Goal: Task Accomplishment & Management: Complete application form

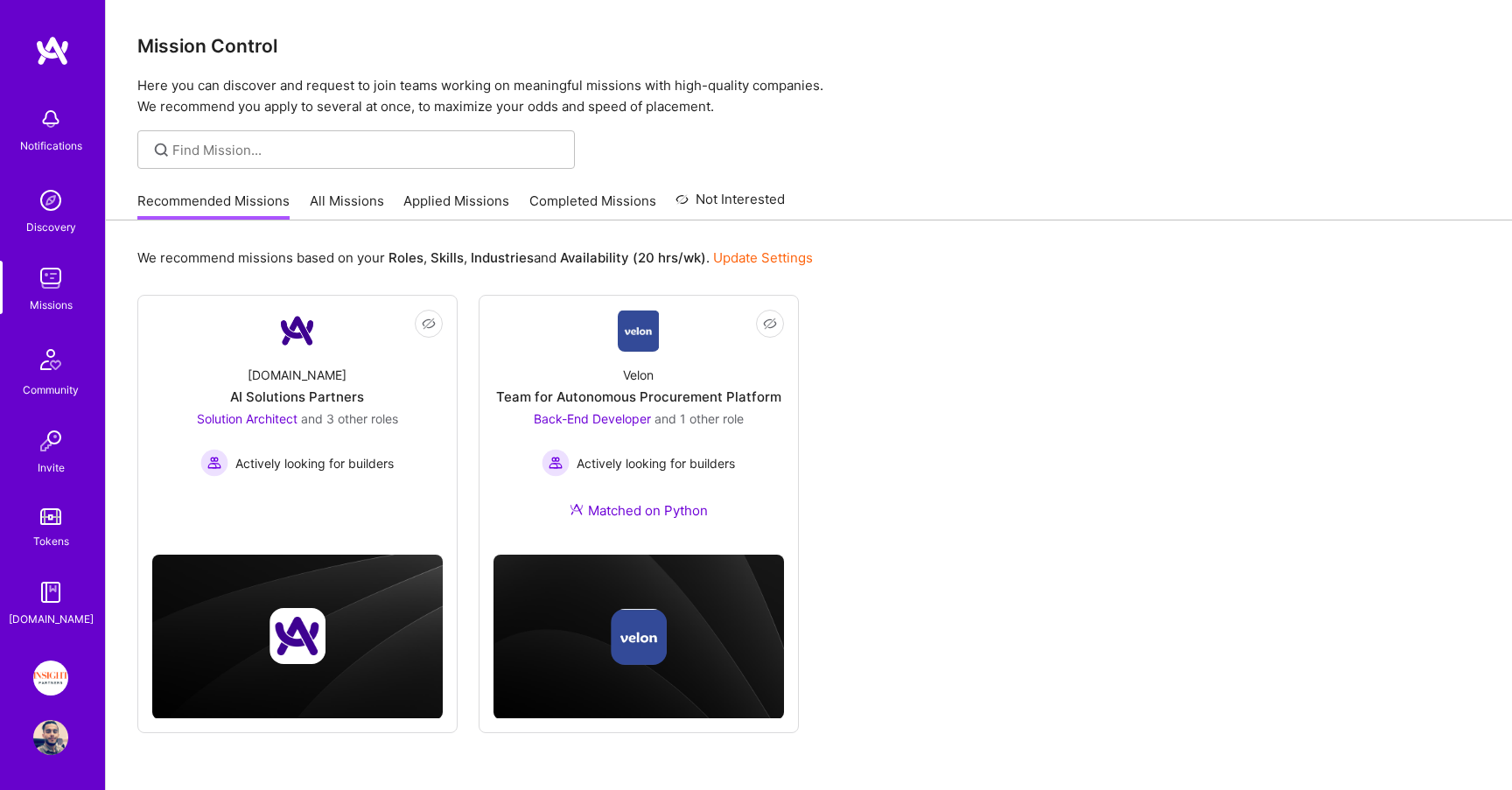
click at [362, 196] on link "All Missions" at bounding box center [347, 206] width 75 height 29
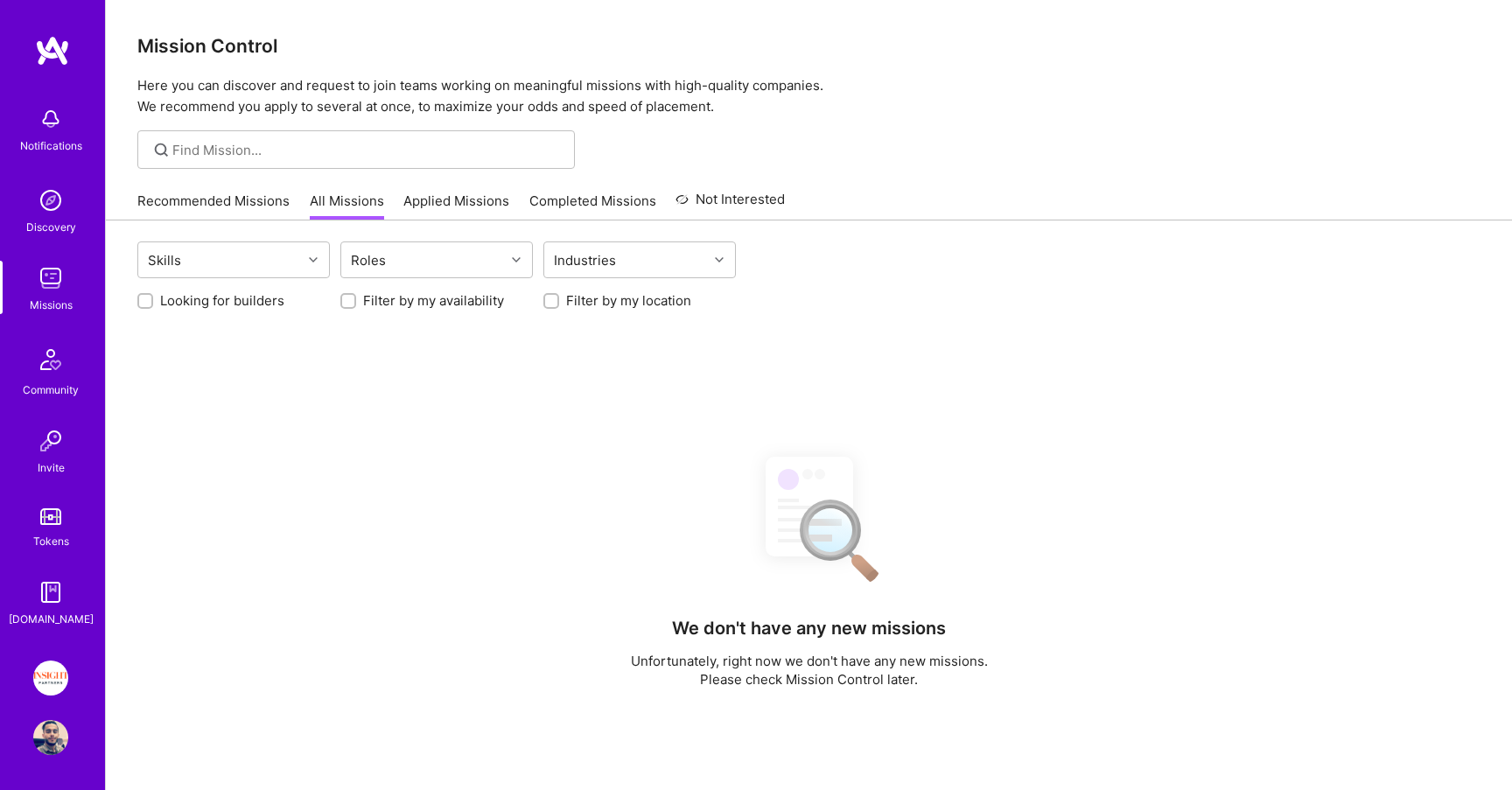
click at [488, 205] on link "Applied Missions" at bounding box center [456, 206] width 106 height 29
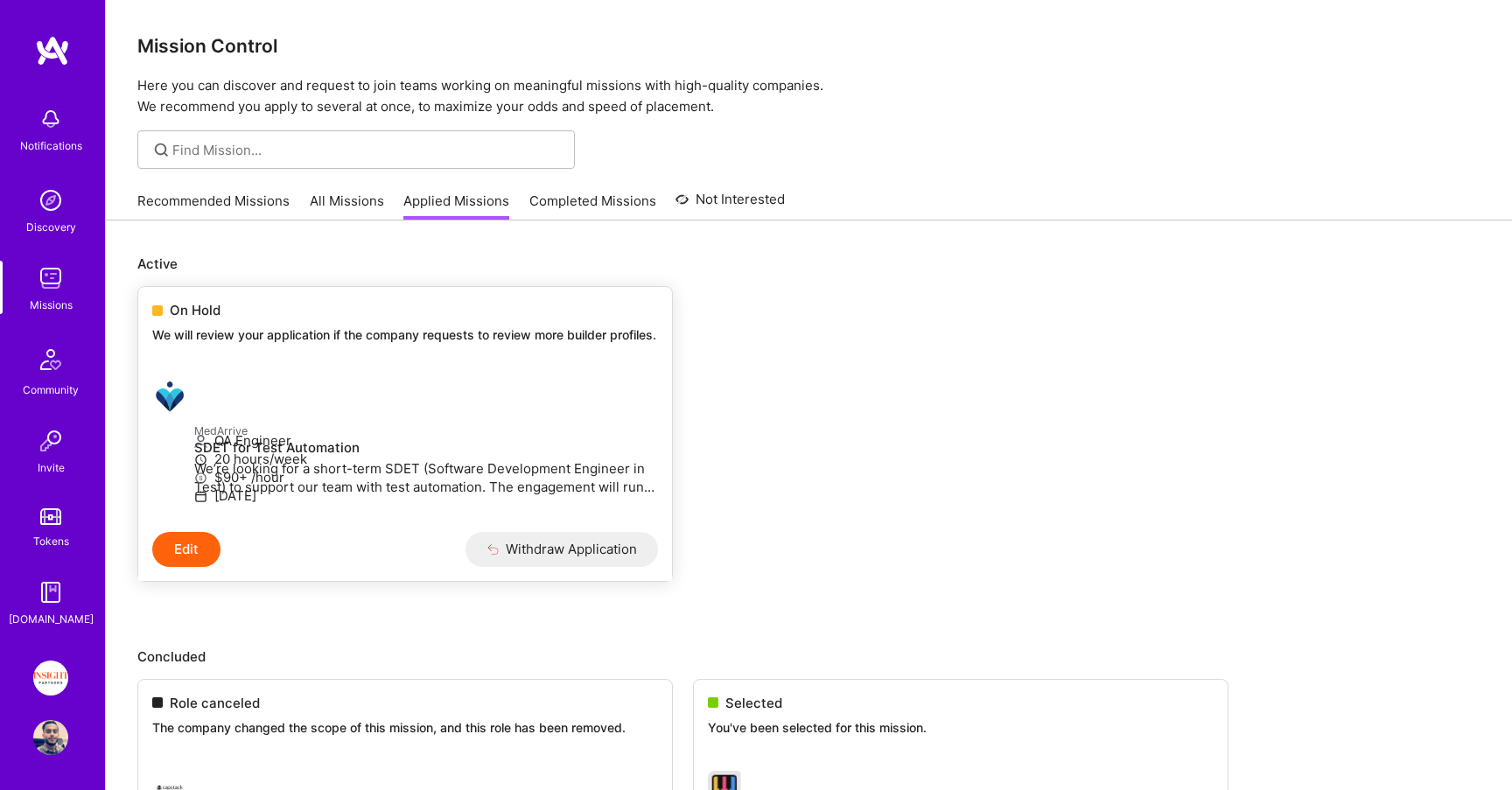
click at [221, 364] on div "On Hold We will review your application if the company requests to review more …" at bounding box center [405, 326] width 534 height 78
click at [197, 199] on link "Recommended Missions" at bounding box center [213, 206] width 152 height 29
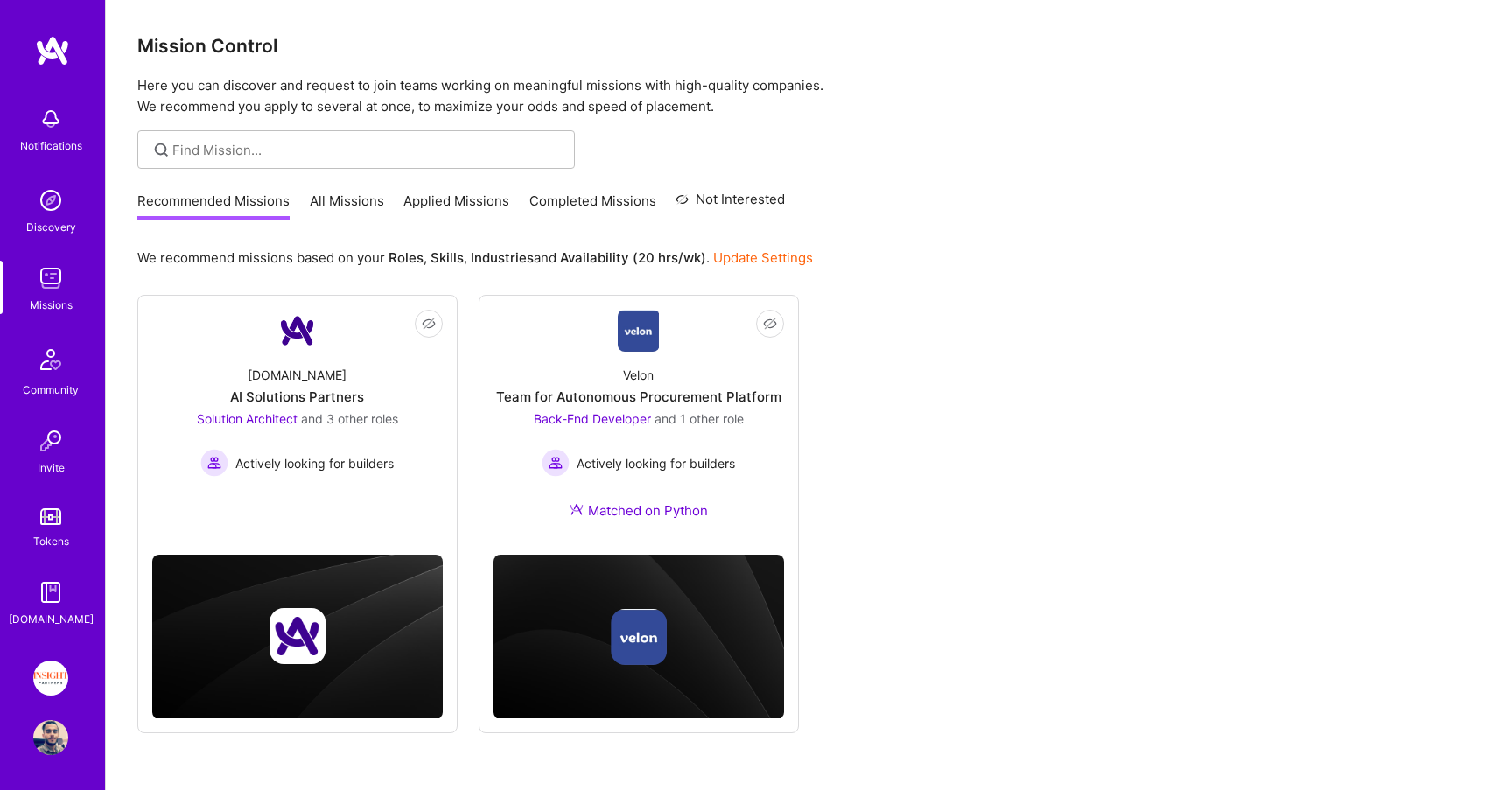
click at [320, 196] on link "All Missions" at bounding box center [347, 206] width 75 height 29
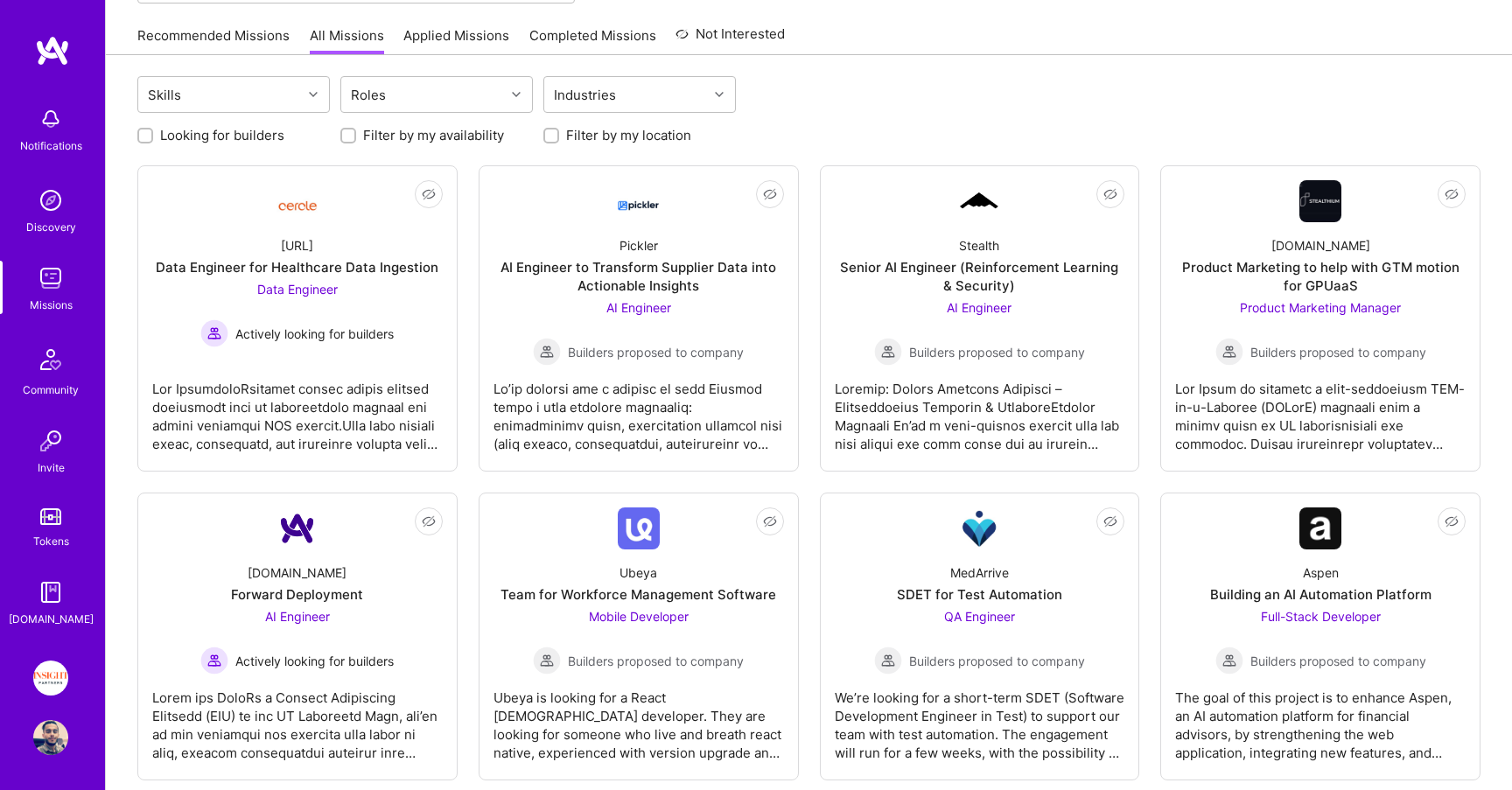
scroll to position [187, 0]
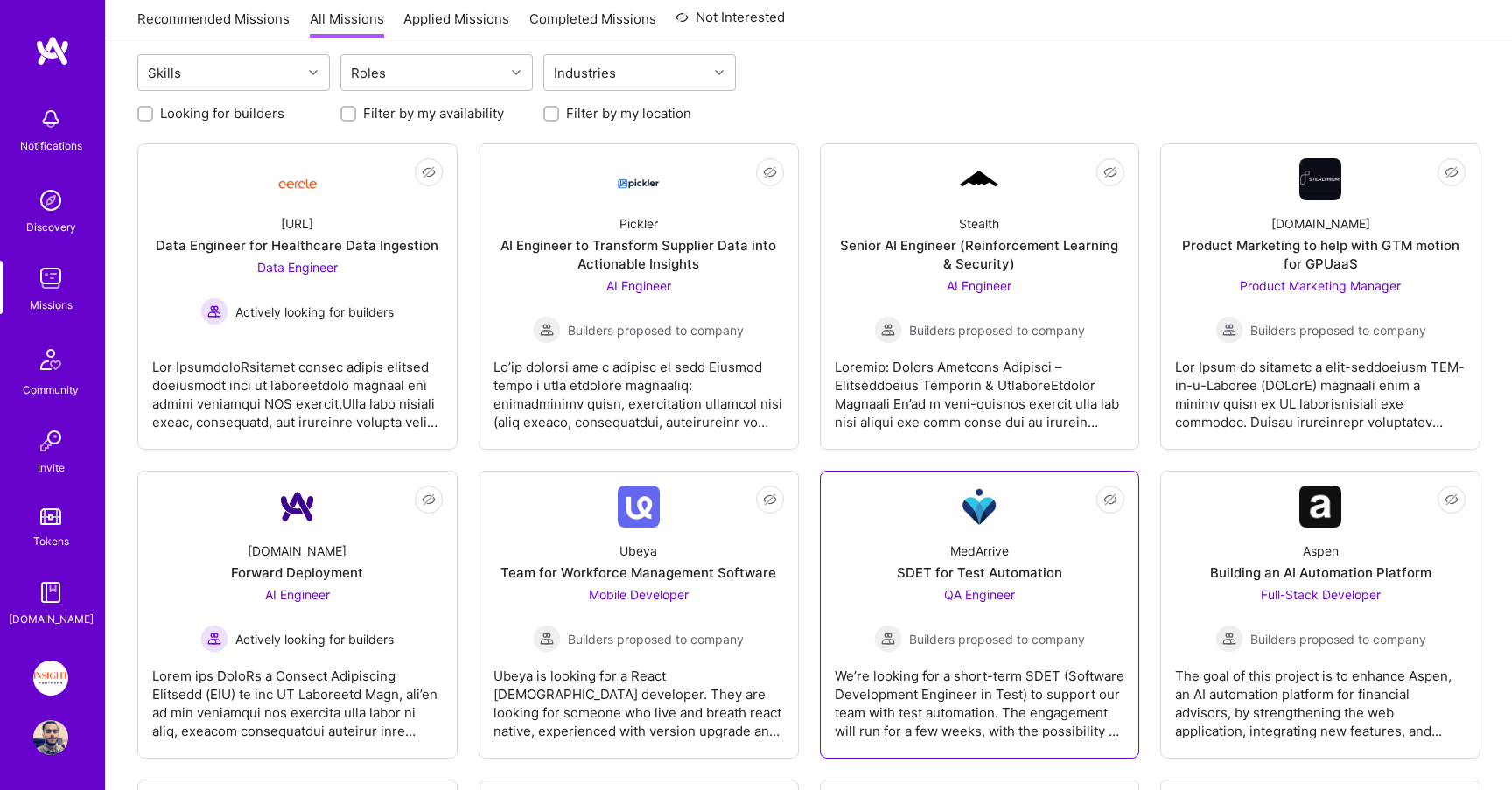
click at [978, 543] on div "MedArrive" at bounding box center [979, 551] width 58 height 18
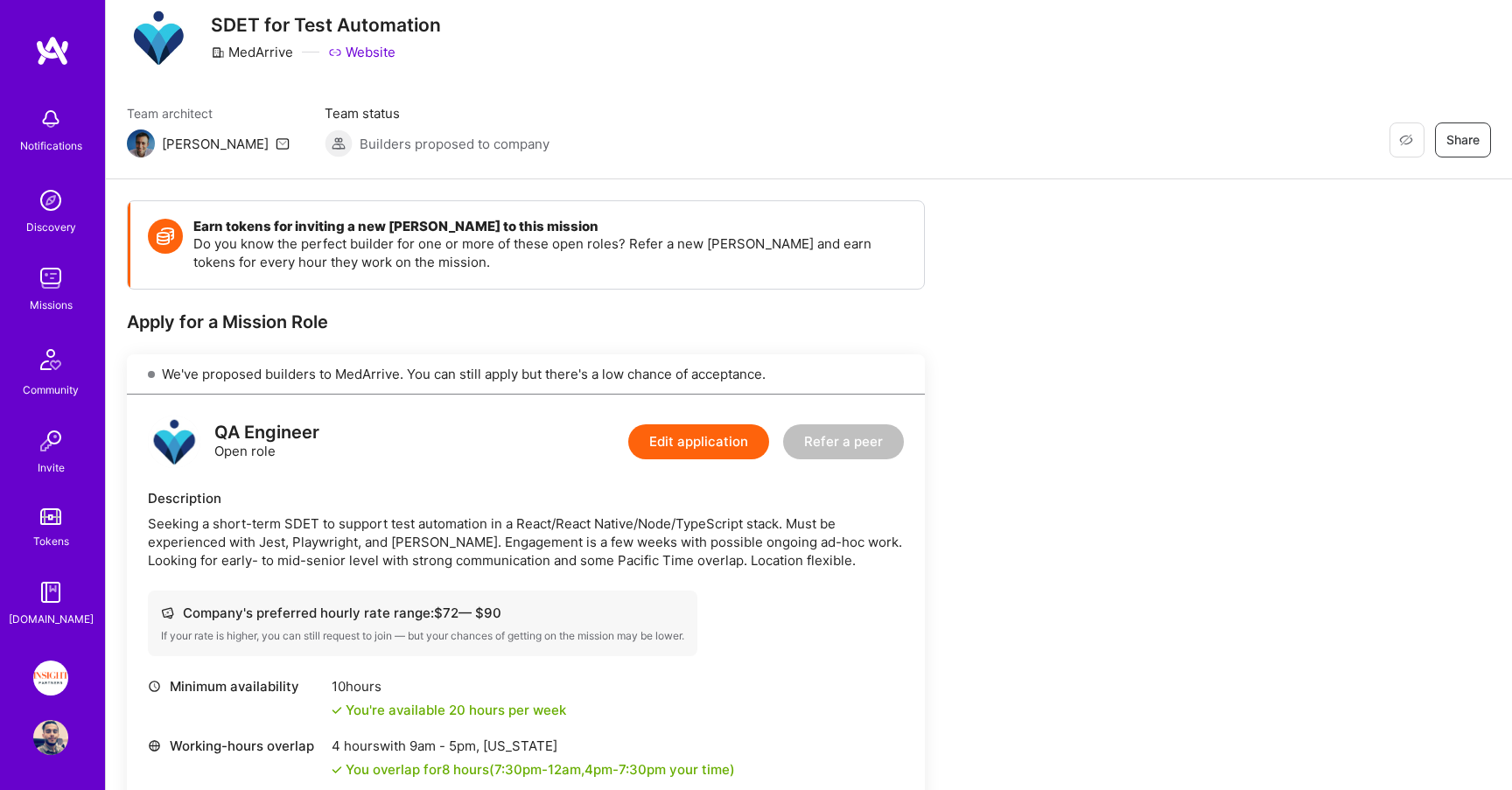
scroll to position [57, 0]
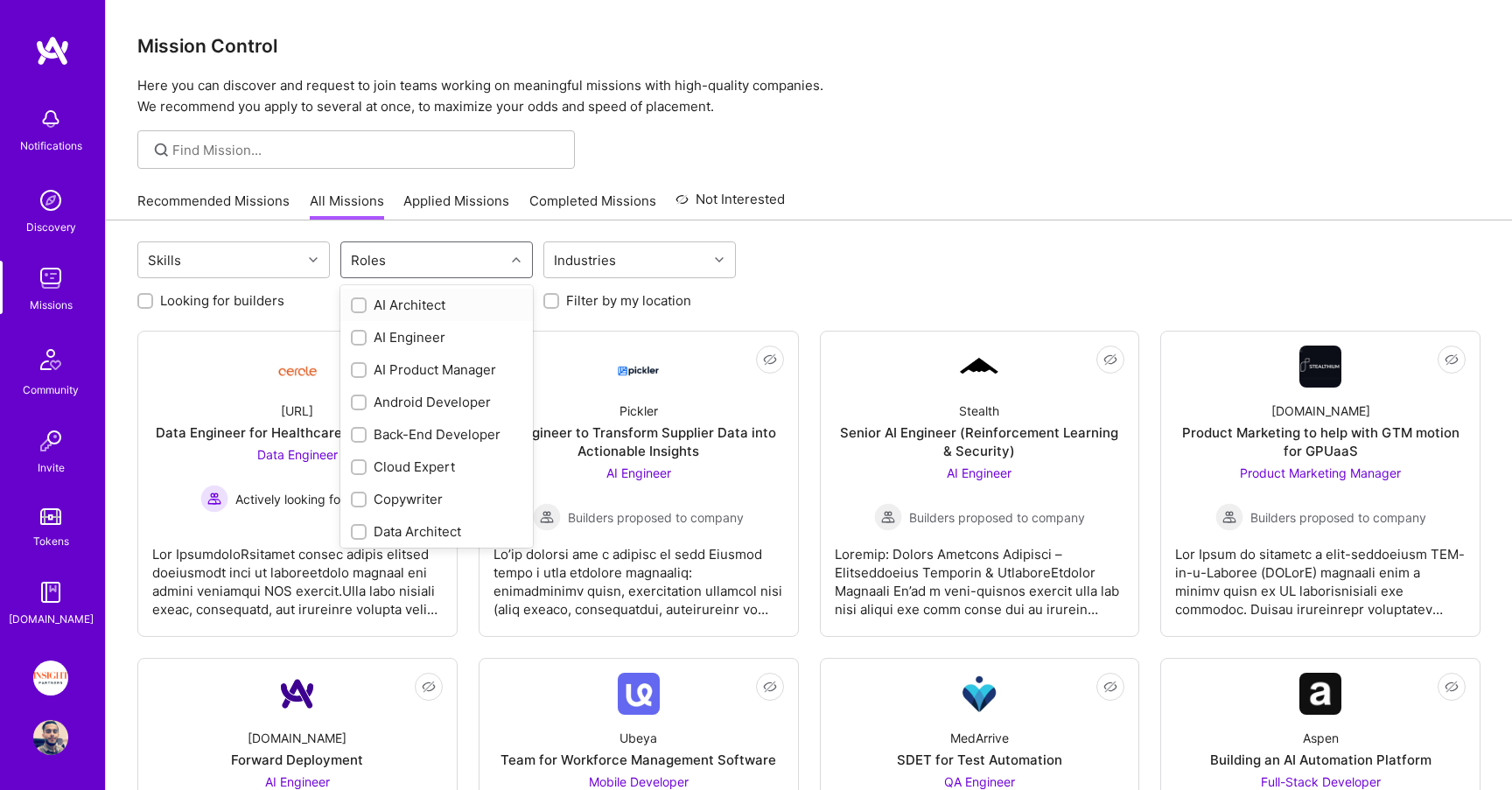
click at [409, 271] on div "Roles" at bounding box center [423, 260] width 164 height 35
type input "qa"
click at [401, 308] on div "QA Engineer" at bounding box center [436, 304] width 172 height 18
checkbox input "true"
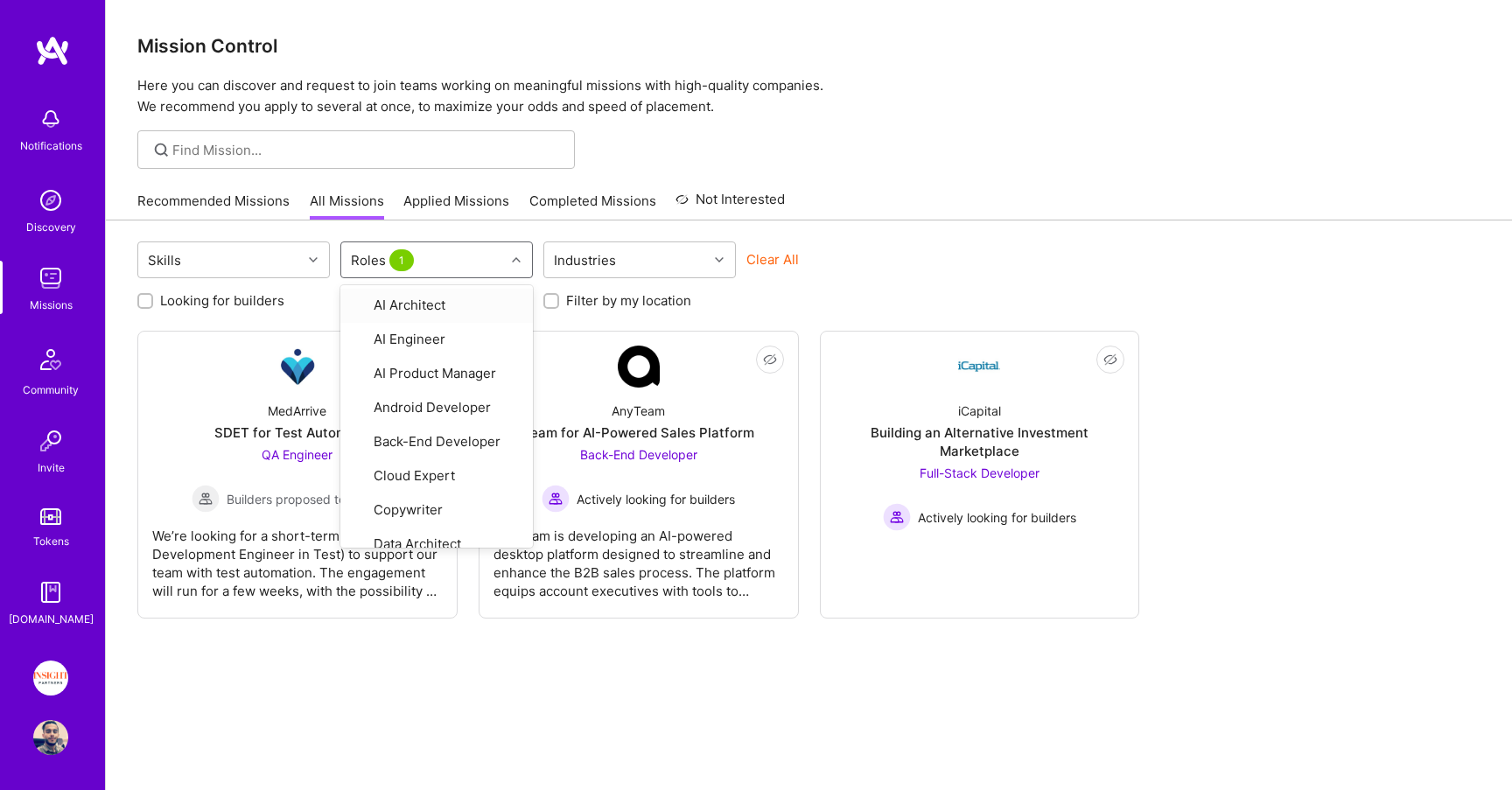
click at [772, 138] on div at bounding box center [808, 150] width 1406 height 39
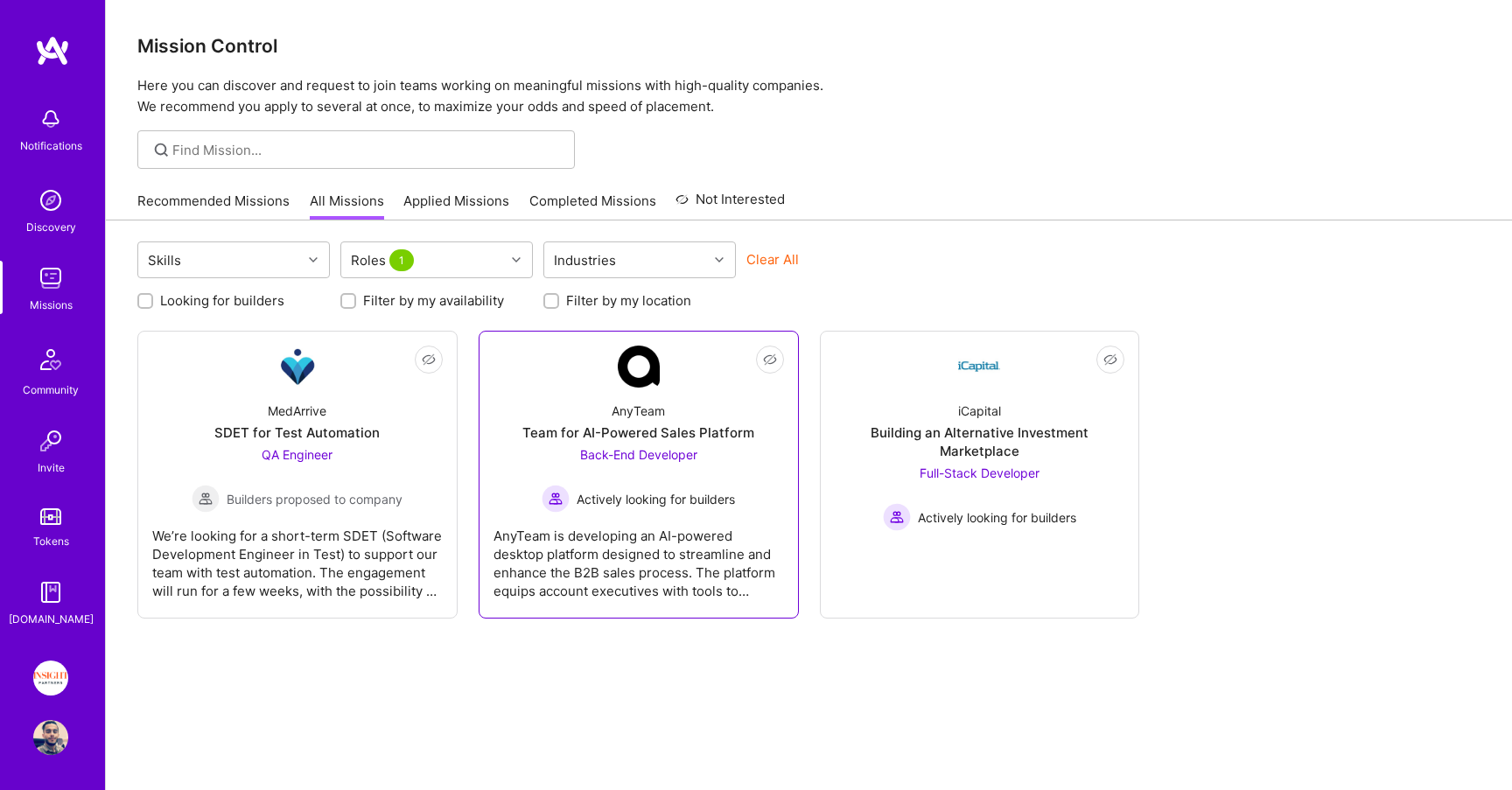
click at [653, 371] on img at bounding box center [638, 366] width 42 height 42
click at [236, 197] on link "Recommended Missions" at bounding box center [213, 206] width 152 height 29
